Goal: Check status: Check status

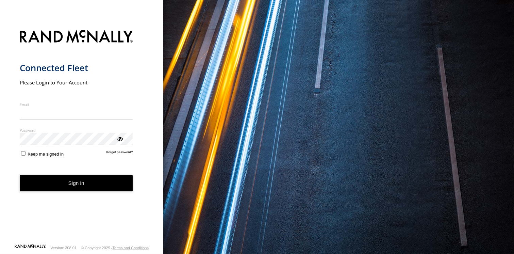
type input "**********"
click at [84, 186] on button "Sign in" at bounding box center [76, 183] width 113 height 17
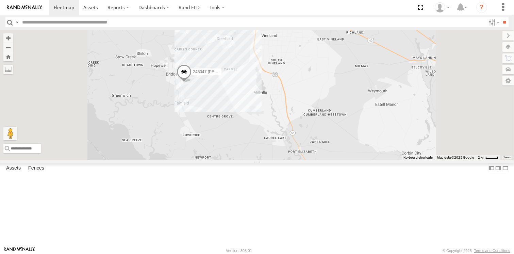
drag, startPoint x: 275, startPoint y: 167, endPoint x: 280, endPoint y: 191, distance: 24.0
click at [280, 160] on div "245047 Shawn" at bounding box center [257, 95] width 514 height 130
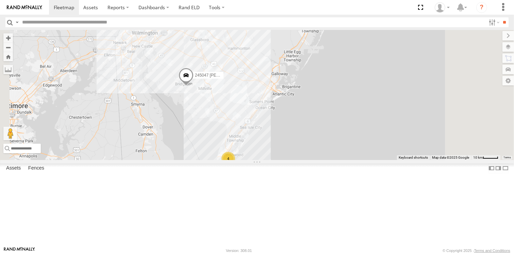
drag, startPoint x: 286, startPoint y: 178, endPoint x: 283, endPoint y: 172, distance: 6.1
click at [283, 160] on div "245047 [PERSON_NAME] 4" at bounding box center [257, 95] width 514 height 130
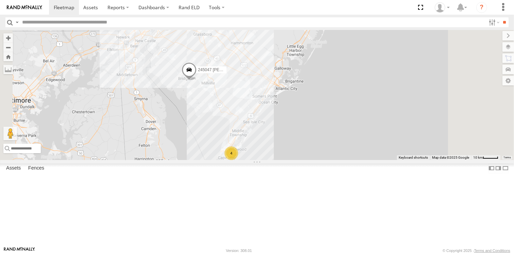
drag, startPoint x: 264, startPoint y: 170, endPoint x: 268, endPoint y: 166, distance: 5.8
click at [268, 160] on div "245047 [PERSON_NAME] 4" at bounding box center [257, 95] width 514 height 130
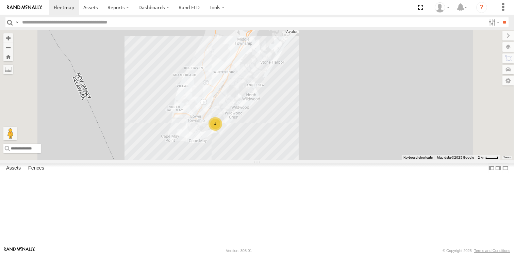
drag, startPoint x: 317, startPoint y: 187, endPoint x: 317, endPoint y: 194, distance: 6.8
click at [317, 160] on div "245047 [PERSON_NAME] 4" at bounding box center [257, 95] width 514 height 130
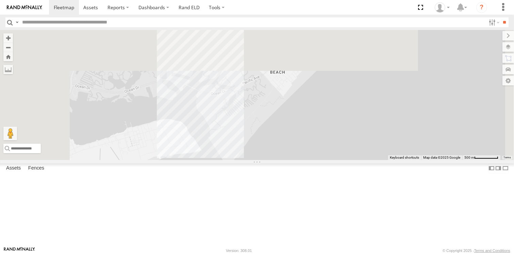
drag, startPoint x: 259, startPoint y: 78, endPoint x: 323, endPoint y: 198, distance: 136.7
click at [323, 160] on div "245047 [PERSON_NAME]" at bounding box center [257, 95] width 514 height 130
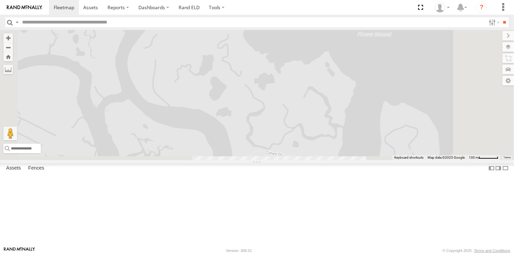
drag, startPoint x: 299, startPoint y: 154, endPoint x: 289, endPoint y: 96, distance: 59.1
click at [289, 96] on div "245047 [PERSON_NAME]" at bounding box center [257, 95] width 514 height 130
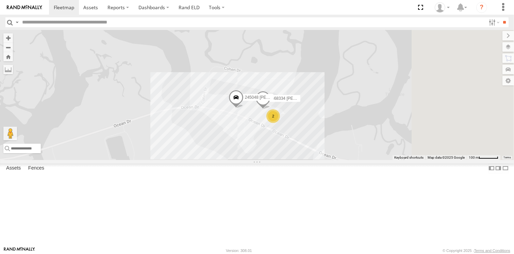
drag, startPoint x: 311, startPoint y: 160, endPoint x: 287, endPoint y: 176, distance: 29.3
click at [287, 160] on div "245047 [PERSON_NAME] 468334 [PERSON_NAME] 2 245048 [PERSON_NAME]" at bounding box center [257, 95] width 514 height 130
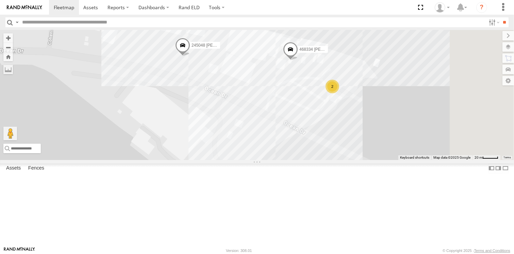
drag, startPoint x: 342, startPoint y: 162, endPoint x: 261, endPoint y: 189, distance: 85.4
click at [261, 160] on div "245047 [PERSON_NAME] 468334 [PERSON_NAME] 245048 [PERSON_NAME] 2" at bounding box center [257, 95] width 514 height 130
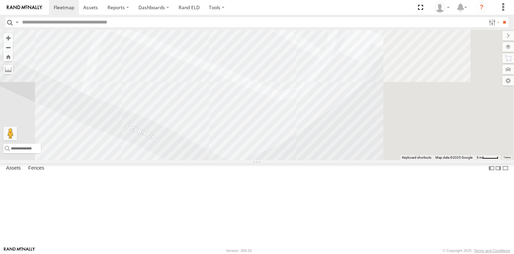
drag, startPoint x: 422, startPoint y: 148, endPoint x: 270, endPoint y: 215, distance: 165.9
click at [275, 160] on div "245047 [PERSON_NAME] 468334 [PERSON_NAME] 245048 [PERSON_NAME]" at bounding box center [257, 95] width 514 height 130
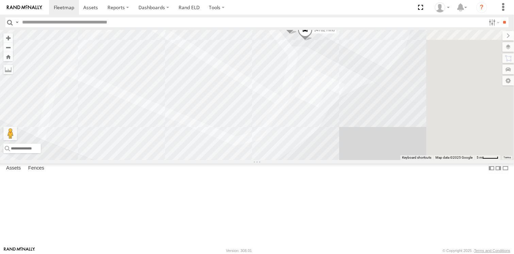
drag, startPoint x: 348, startPoint y: 167, endPoint x: 335, endPoint y: 194, distance: 30.6
click at [335, 160] on div "245047 [PERSON_NAME] 468334 [PERSON_NAME] 245048 [PERSON_NAME] 54782 Hino 39029…" at bounding box center [257, 95] width 514 height 130
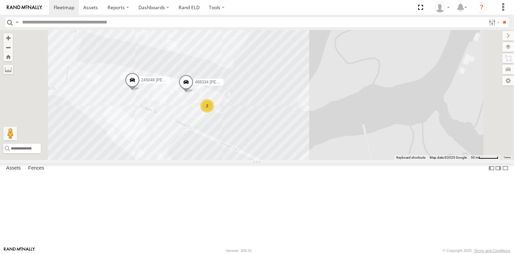
drag, startPoint x: 251, startPoint y: 152, endPoint x: 270, endPoint y: 149, distance: 18.7
click at [270, 149] on div "468334 Shelina 245048 Charles 2" at bounding box center [257, 95] width 514 height 130
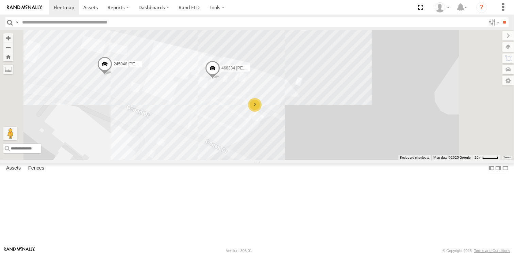
click at [220, 79] on span at bounding box center [212, 70] width 15 height 18
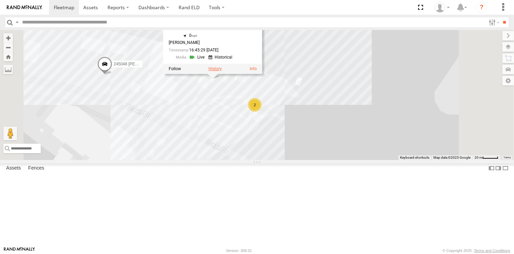
click at [222, 71] on label at bounding box center [215, 68] width 13 height 5
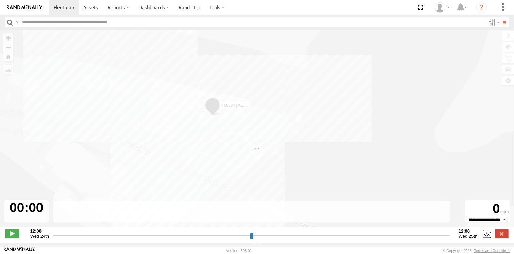
type input "**********"
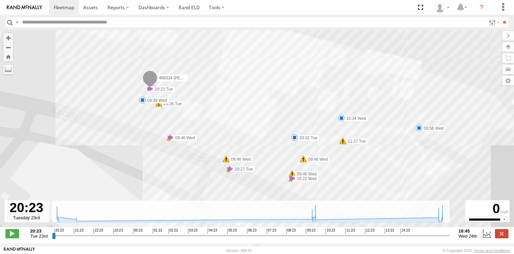
click at [31, 9] on img at bounding box center [24, 7] width 35 height 5
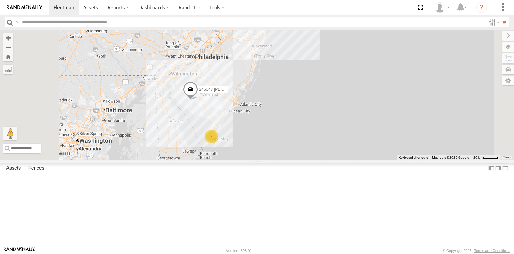
drag, startPoint x: 278, startPoint y: 196, endPoint x: 259, endPoint y: 162, distance: 38.4
click at [259, 160] on div "245047 [PERSON_NAME] 4" at bounding box center [257, 95] width 514 height 130
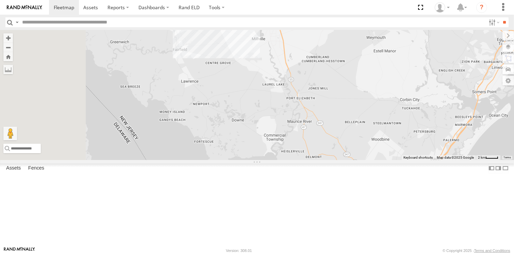
drag, startPoint x: 265, startPoint y: 113, endPoint x: 292, endPoint y: 181, distance: 73.0
click at [292, 160] on div "245047 [PERSON_NAME]" at bounding box center [257, 95] width 514 height 130
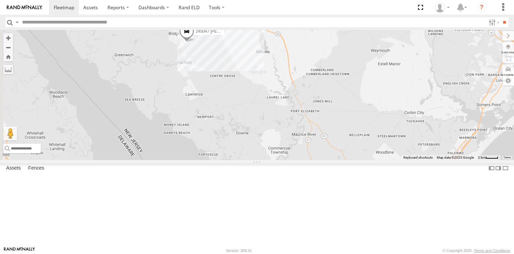
click at [194, 42] on span at bounding box center [186, 33] width 15 height 18
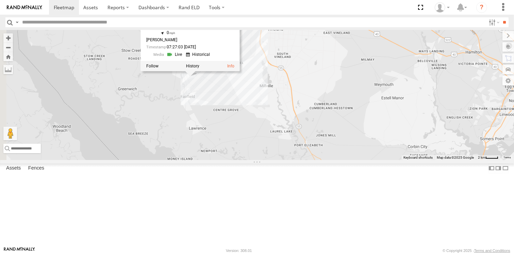
drag, startPoint x: 268, startPoint y: 136, endPoint x: 271, endPoint y: 155, distance: 19.2
click at [271, 155] on div "245047 [PERSON_NAME] 245047 [PERSON_NAME] All Assets Shoreline Freezer 39.41348…" at bounding box center [257, 95] width 514 height 130
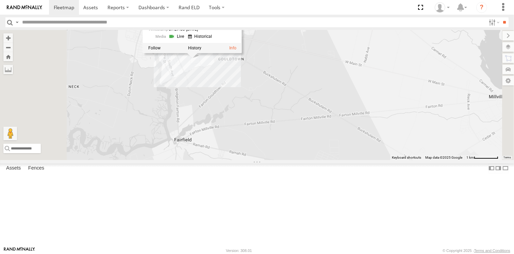
drag, startPoint x: 273, startPoint y: 98, endPoint x: 282, endPoint y: 181, distance: 83.2
click at [282, 160] on div "245047 [PERSON_NAME] 245047 [PERSON_NAME] All Assets Shoreline Freezer 39.41348…" at bounding box center [257, 95] width 514 height 130
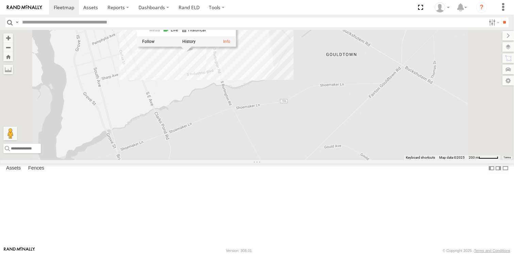
drag, startPoint x: 278, startPoint y: 106, endPoint x: 289, endPoint y: 191, distance: 85.8
click at [289, 160] on div "245047 [PERSON_NAME] 245047 [PERSON_NAME] All Assets Shoreline Freezer 39.41348…" at bounding box center [257, 95] width 514 height 130
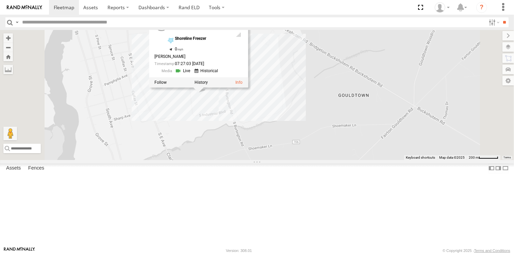
click at [280, 160] on div "245047 [PERSON_NAME] 245047 [PERSON_NAME] All Assets Shoreline Freezer 39.41348…" at bounding box center [257, 95] width 514 height 130
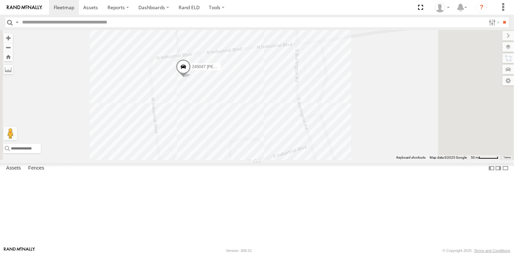
drag, startPoint x: 276, startPoint y: 187, endPoint x: 274, endPoint y: 198, distance: 11.7
click at [274, 160] on div "245047 [PERSON_NAME]" at bounding box center [257, 95] width 514 height 130
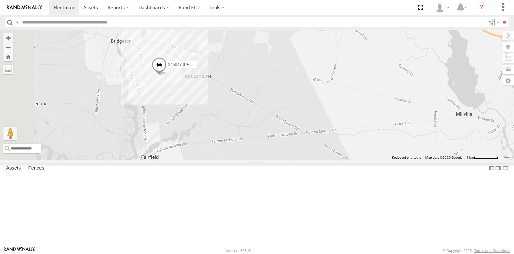
drag, startPoint x: 204, startPoint y: 185, endPoint x: 253, endPoint y: 152, distance: 59.3
click at [253, 152] on div "245047 [PERSON_NAME]" at bounding box center [257, 95] width 514 height 130
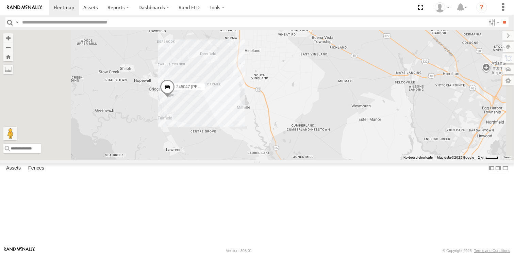
drag, startPoint x: 248, startPoint y: 182, endPoint x: 251, endPoint y: 147, distance: 34.9
click at [251, 147] on div "245047 [PERSON_NAME]" at bounding box center [257, 95] width 514 height 130
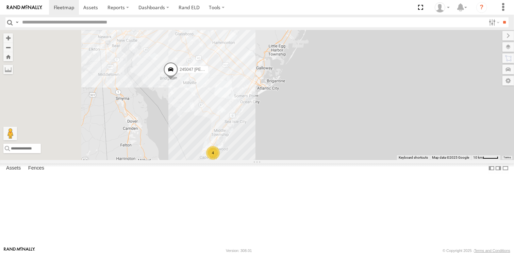
drag, startPoint x: 253, startPoint y: 160, endPoint x: 259, endPoint y: 152, distance: 10.2
click at [259, 152] on div "245047 [PERSON_NAME] 4" at bounding box center [257, 95] width 514 height 130
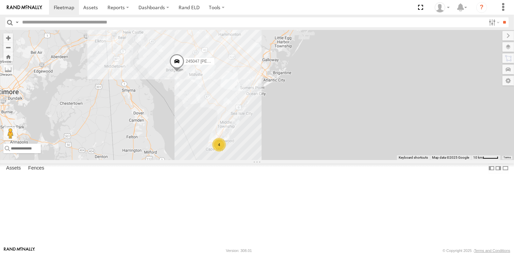
click at [368, 160] on div "245047 [PERSON_NAME] 4" at bounding box center [257, 95] width 514 height 130
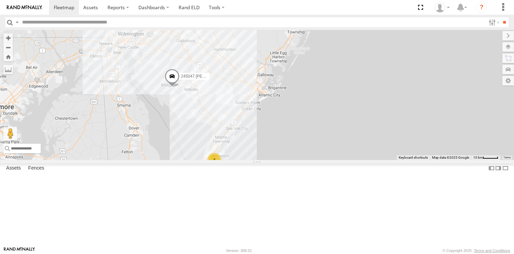
drag, startPoint x: 246, startPoint y: 176, endPoint x: 245, endPoint y: 179, distance: 3.9
click at [245, 160] on div "4 245047 [PERSON_NAME]" at bounding box center [257, 95] width 514 height 130
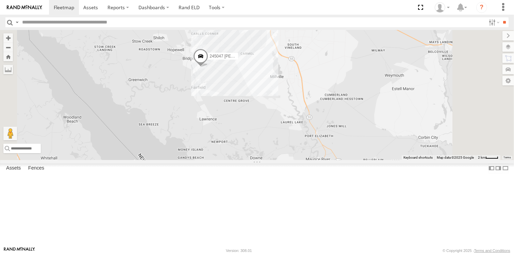
drag, startPoint x: 258, startPoint y: 131, endPoint x: 276, endPoint y: 209, distance: 80.2
click at [274, 160] on div "245047 [PERSON_NAME]" at bounding box center [257, 95] width 514 height 130
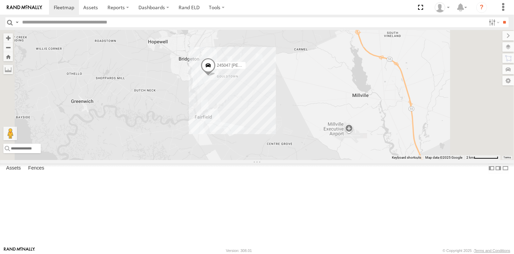
drag, startPoint x: 292, startPoint y: 142, endPoint x: 295, endPoint y: 188, distance: 45.7
click at [295, 160] on div "245047 [PERSON_NAME]" at bounding box center [257, 95] width 514 height 130
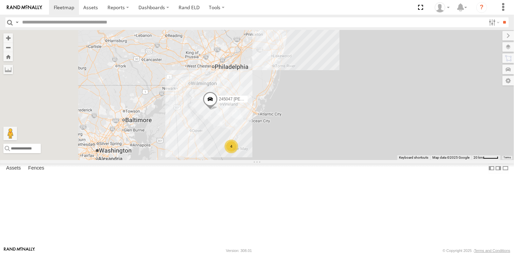
drag, startPoint x: 297, startPoint y: 154, endPoint x: 296, endPoint y: 194, distance: 40.2
click at [296, 160] on div "245047 [PERSON_NAME] 4" at bounding box center [257, 95] width 514 height 130
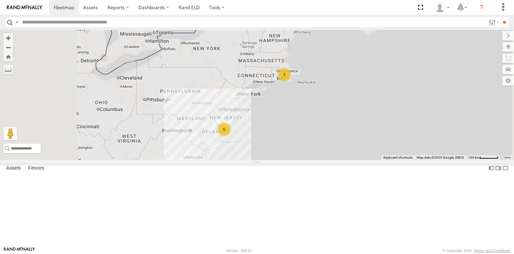
drag, startPoint x: 330, startPoint y: 189, endPoint x: 337, endPoint y: 166, distance: 23.6
click at [337, 160] on div "5 2" at bounding box center [257, 95] width 514 height 130
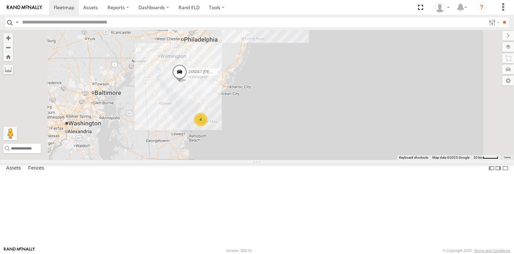
drag, startPoint x: 281, startPoint y: 142, endPoint x: 351, endPoint y: 210, distance: 97.2
click at [351, 160] on div "245047 [PERSON_NAME] 4" at bounding box center [257, 95] width 514 height 130
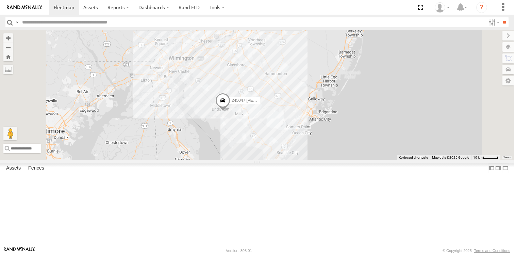
click at [390, 129] on div "4 245047 [PERSON_NAME]" at bounding box center [257, 95] width 514 height 130
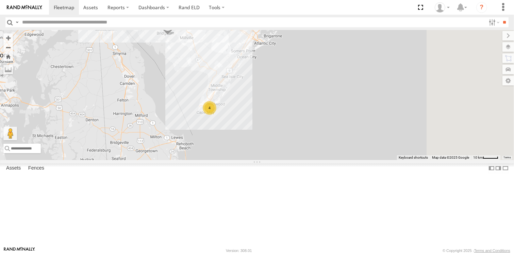
drag, startPoint x: 290, startPoint y: 171, endPoint x: 233, endPoint y: 94, distance: 95.7
click at [233, 94] on div "4 245047 [PERSON_NAME]" at bounding box center [257, 95] width 514 height 130
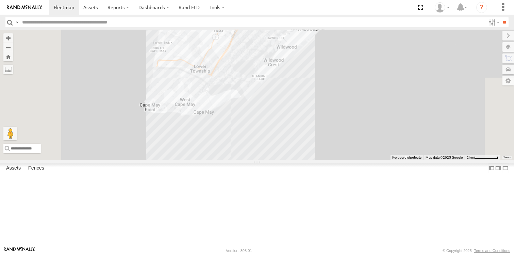
drag, startPoint x: 304, startPoint y: 122, endPoint x: 307, endPoint y: 211, distance: 89.5
click at [307, 160] on div "245047 [PERSON_NAME]" at bounding box center [257, 95] width 514 height 130
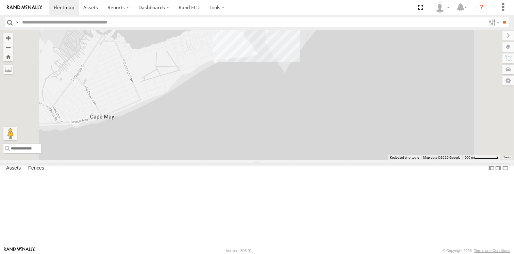
drag, startPoint x: 328, startPoint y: 80, endPoint x: 324, endPoint y: 180, distance: 99.8
click at [324, 160] on div "245047 [PERSON_NAME] 4" at bounding box center [257, 95] width 514 height 130
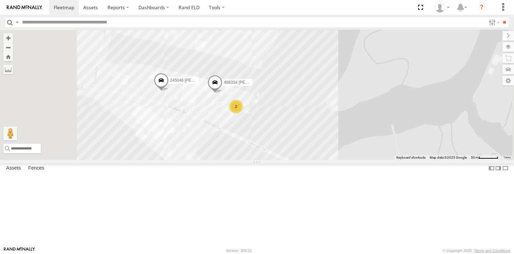
drag, startPoint x: 280, startPoint y: 109, endPoint x: 304, endPoint y: 198, distance: 92.0
click at [304, 160] on div "245047 [PERSON_NAME] 468334 [PERSON_NAME] 2 245048 [PERSON_NAME]" at bounding box center [257, 95] width 514 height 130
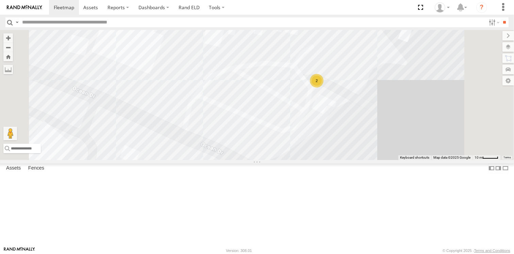
drag, startPoint x: 275, startPoint y: 150, endPoint x: 303, endPoint y: 226, distance: 80.5
click at [303, 160] on div "245047 [PERSON_NAME] 468334 [PERSON_NAME] 245048 [PERSON_NAME] 2" at bounding box center [257, 95] width 514 height 130
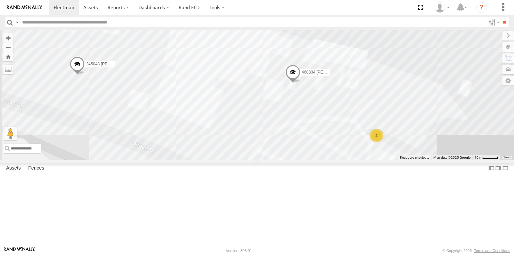
drag, startPoint x: 296, startPoint y: 142, endPoint x: 356, endPoint y: 198, distance: 82.8
click at [356, 160] on div "245047 [PERSON_NAME] 468334 [PERSON_NAME] 245048 [PERSON_NAME] 2" at bounding box center [257, 95] width 514 height 130
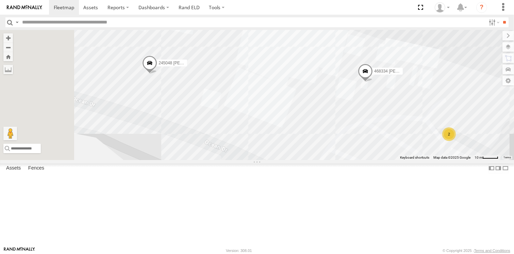
drag, startPoint x: 298, startPoint y: 189, endPoint x: 378, endPoint y: 188, distance: 80.3
click at [378, 160] on div "245047 [PERSON_NAME] 468334 [PERSON_NAME] 245048 [PERSON_NAME] 2" at bounding box center [257, 95] width 514 height 130
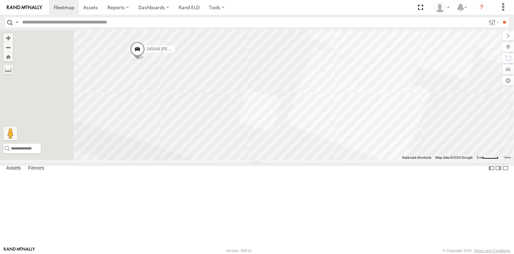
drag, startPoint x: 262, startPoint y: 151, endPoint x: 302, endPoint y: 176, distance: 47.7
click at [302, 160] on div "245047 [PERSON_NAME] 468334 [PERSON_NAME] 245048 [PERSON_NAME]" at bounding box center [257, 95] width 514 height 130
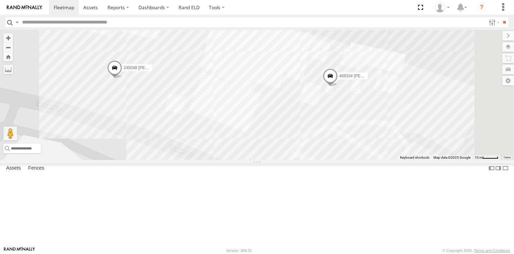
drag, startPoint x: 373, startPoint y: 158, endPoint x: 313, endPoint y: 138, distance: 63.4
click at [313, 138] on div "245047 [PERSON_NAME] 468334 [PERSON_NAME] 245048 [PERSON_NAME]" at bounding box center [257, 95] width 514 height 130
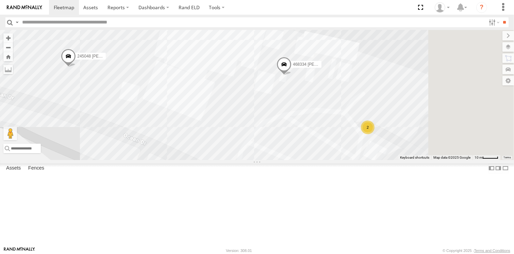
drag, startPoint x: 382, startPoint y: 161, endPoint x: 364, endPoint y: 154, distance: 19.2
click at [364, 154] on div "245047 [PERSON_NAME] 468334 [PERSON_NAME] 245048 [PERSON_NAME] 2" at bounding box center [257, 95] width 514 height 130
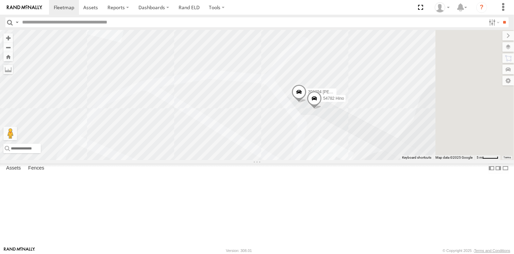
drag, startPoint x: 427, startPoint y: 170, endPoint x: 345, endPoint y: 172, distance: 82.7
click at [345, 160] on div "245047 [PERSON_NAME] 468334 [PERSON_NAME] 245048 [PERSON_NAME] 54782 Hino 39029…" at bounding box center [257, 95] width 514 height 130
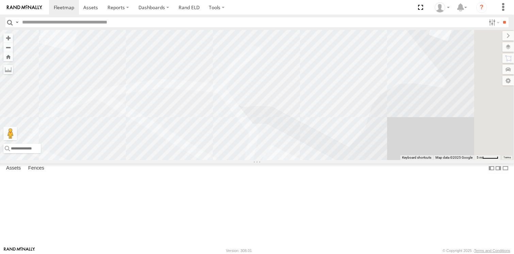
click at [239, 120] on div at bounding box center [257, 95] width 514 height 130
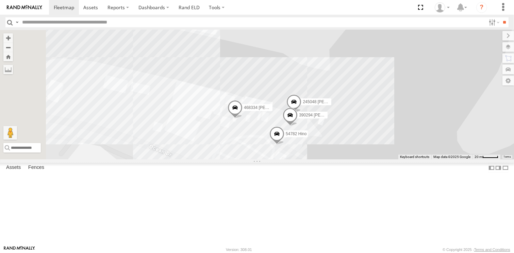
drag, startPoint x: 228, startPoint y: 175, endPoint x: 409, endPoint y: 199, distance: 182.3
click at [409, 159] on div "468334 [PERSON_NAME] 54782 Hino 245048 [PERSON_NAME] 390294 [PERSON_NAME]" at bounding box center [257, 94] width 514 height 129
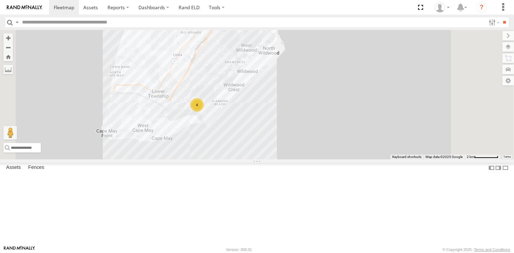
drag, startPoint x: 268, startPoint y: 109, endPoint x: 265, endPoint y: 151, distance: 42.3
click at [265, 151] on div "4" at bounding box center [257, 94] width 514 height 129
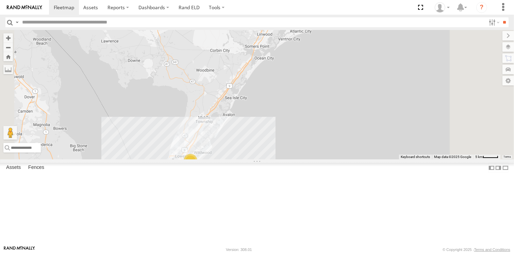
drag, startPoint x: 283, startPoint y: 125, endPoint x: 291, endPoint y: 150, distance: 26.4
click at [291, 150] on div "4 245047 [PERSON_NAME]" at bounding box center [257, 94] width 514 height 129
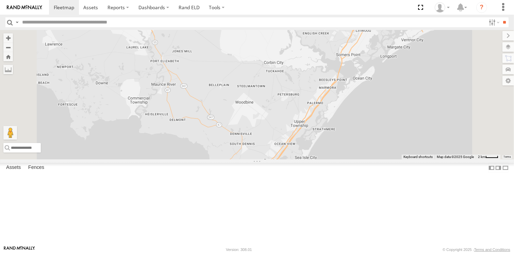
drag, startPoint x: 235, startPoint y: 85, endPoint x: 271, endPoint y: 196, distance: 116.3
click at [271, 159] on div "245047 [PERSON_NAME]" at bounding box center [257, 94] width 514 height 129
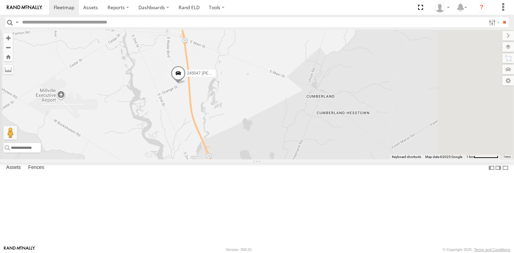
drag, startPoint x: 256, startPoint y: 127, endPoint x: 260, endPoint y: 159, distance: 31.9
click at [260, 159] on div "245047 [PERSON_NAME]" at bounding box center [257, 94] width 514 height 129
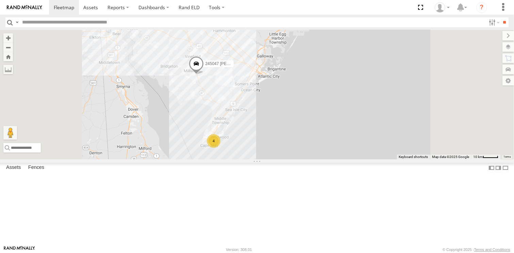
drag, startPoint x: 279, startPoint y: 169, endPoint x: 279, endPoint y: 140, distance: 29.9
click at [279, 140] on div "245047 [PERSON_NAME] 4" at bounding box center [257, 94] width 514 height 129
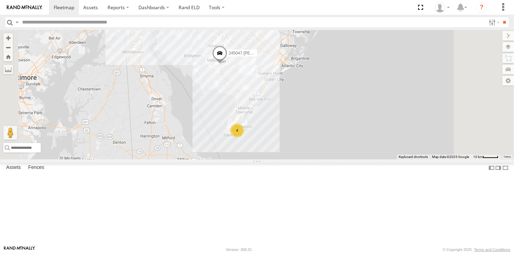
drag, startPoint x: 266, startPoint y: 161, endPoint x: 292, endPoint y: 163, distance: 25.2
click at [292, 159] on div "245047 [PERSON_NAME] 4" at bounding box center [257, 94] width 514 height 129
